Goal: Information Seeking & Learning: Learn about a topic

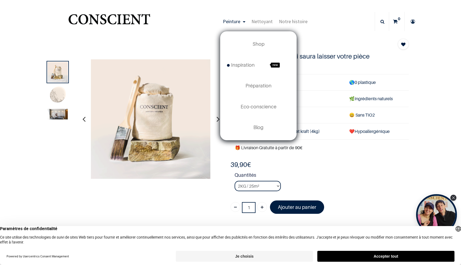
click at [235, 23] on span "Peinture" at bounding box center [231, 21] width 17 height 6
click at [262, 46] on span "Shop" at bounding box center [259, 44] width 12 height 6
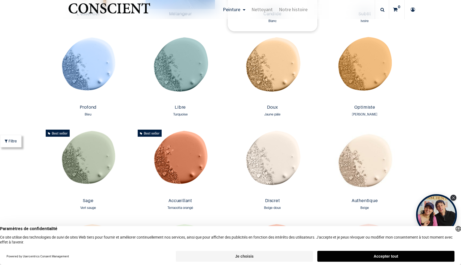
scroll to position [403, 0]
click at [89, 165] on img at bounding box center [89, 161] width 90 height 68
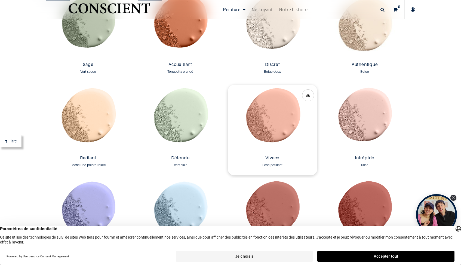
scroll to position [542, 0]
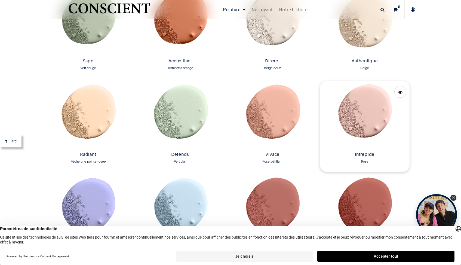
click at [350, 107] on img at bounding box center [365, 115] width 90 height 68
click at [90, 32] on img at bounding box center [89, 22] width 90 height 68
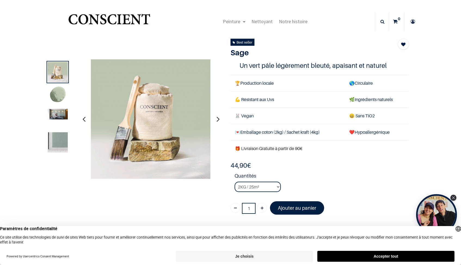
click at [59, 96] on img at bounding box center [58, 95] width 20 height 20
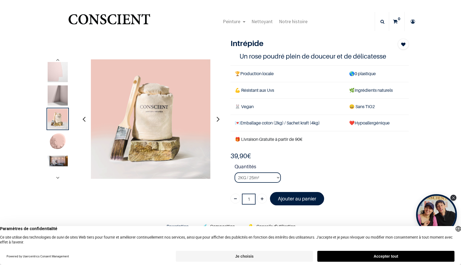
click at [56, 142] on img at bounding box center [58, 142] width 20 height 20
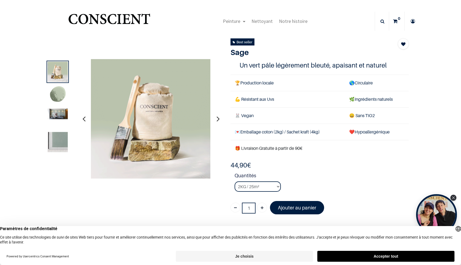
click at [54, 96] on img at bounding box center [58, 95] width 20 height 20
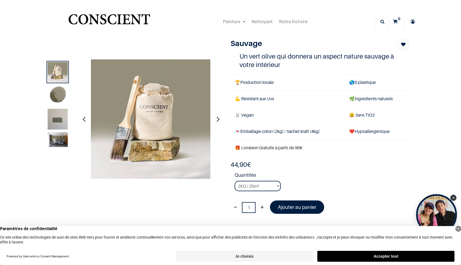
click at [54, 97] on img at bounding box center [58, 95] width 20 height 20
